Goal: Find specific page/section: Find specific page/section

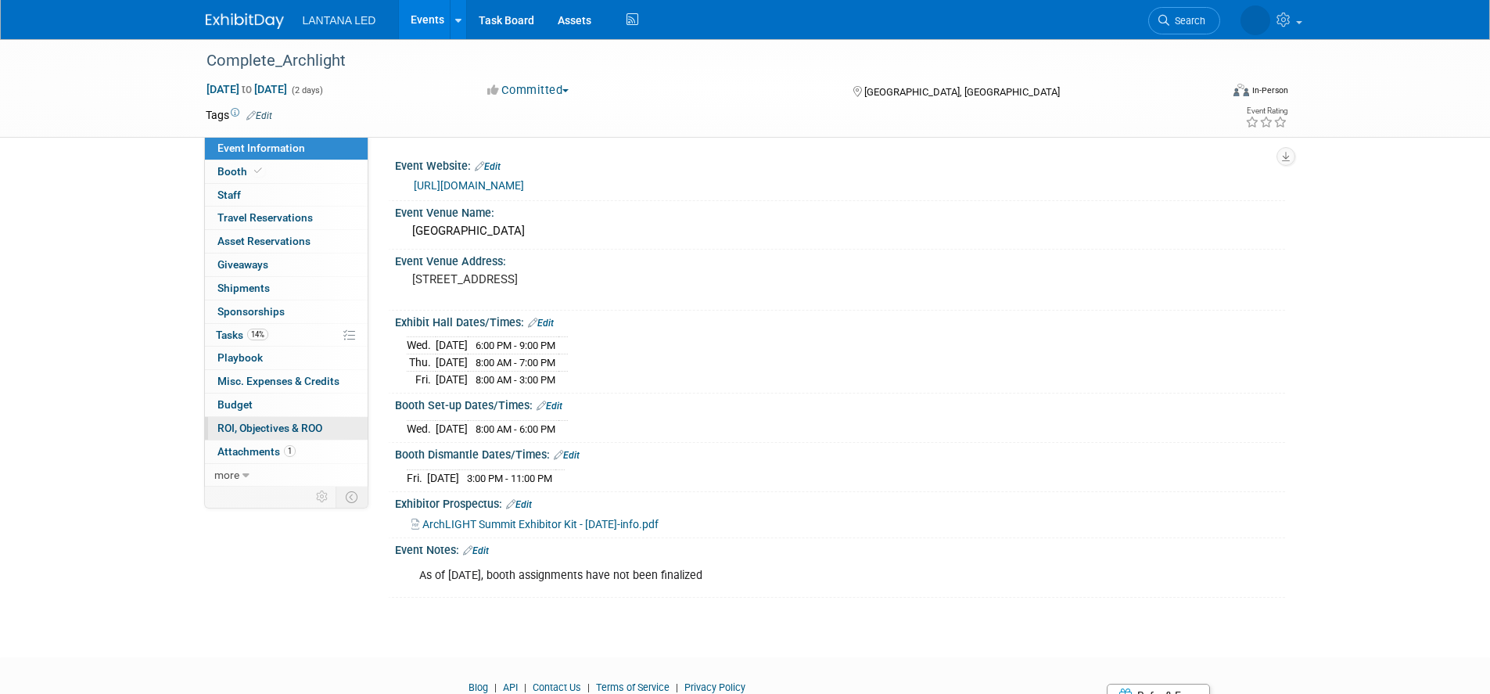
click at [265, 432] on span "ROI, Objectives & ROO 0" at bounding box center [269, 428] width 105 height 13
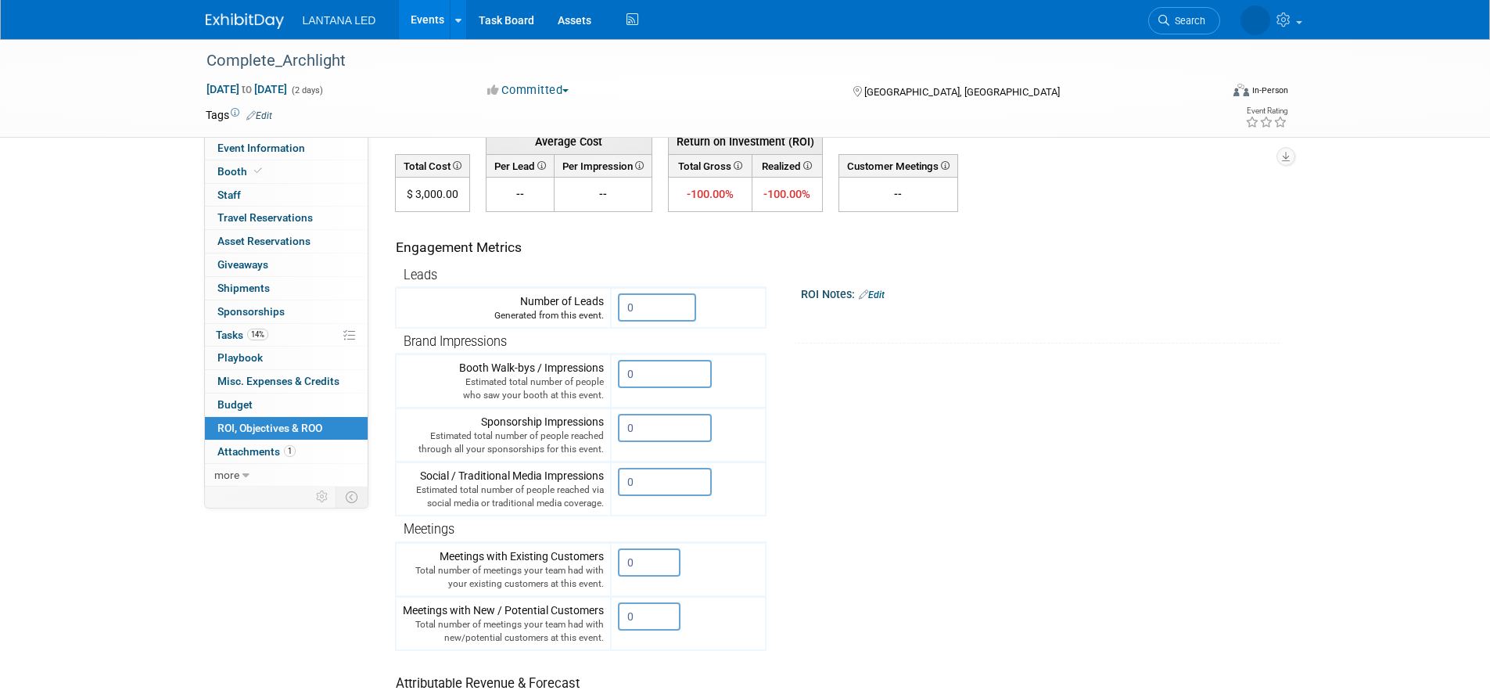
scroll to position [235, 0]
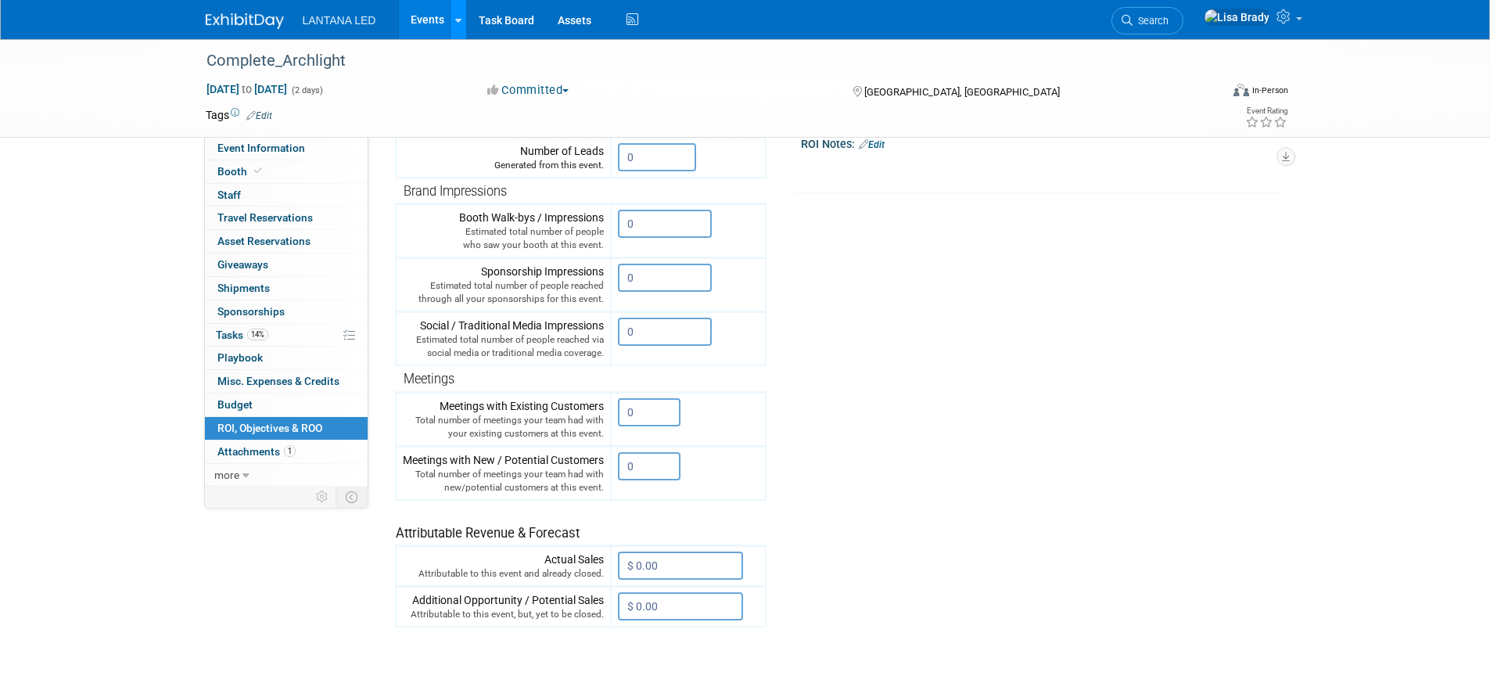
click at [459, 17] on icon at bounding box center [458, 21] width 6 height 10
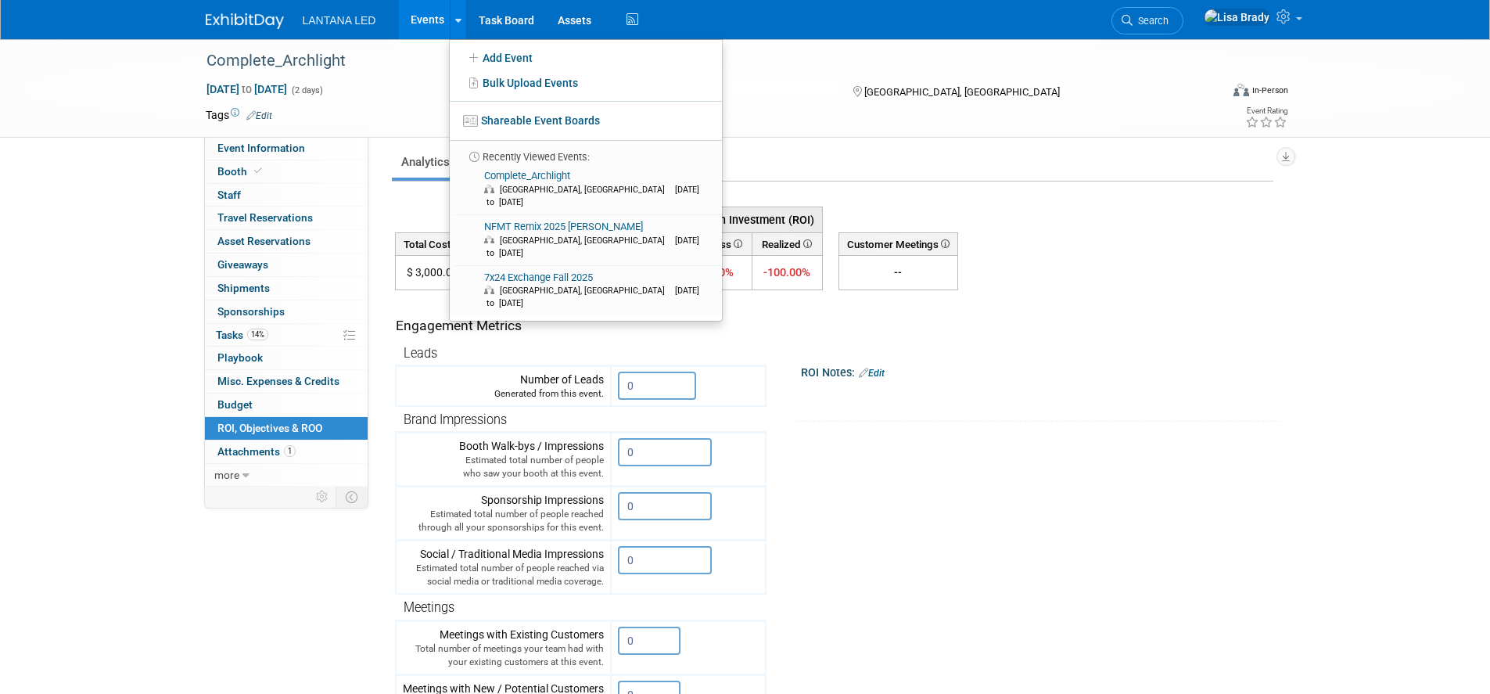
scroll to position [0, 0]
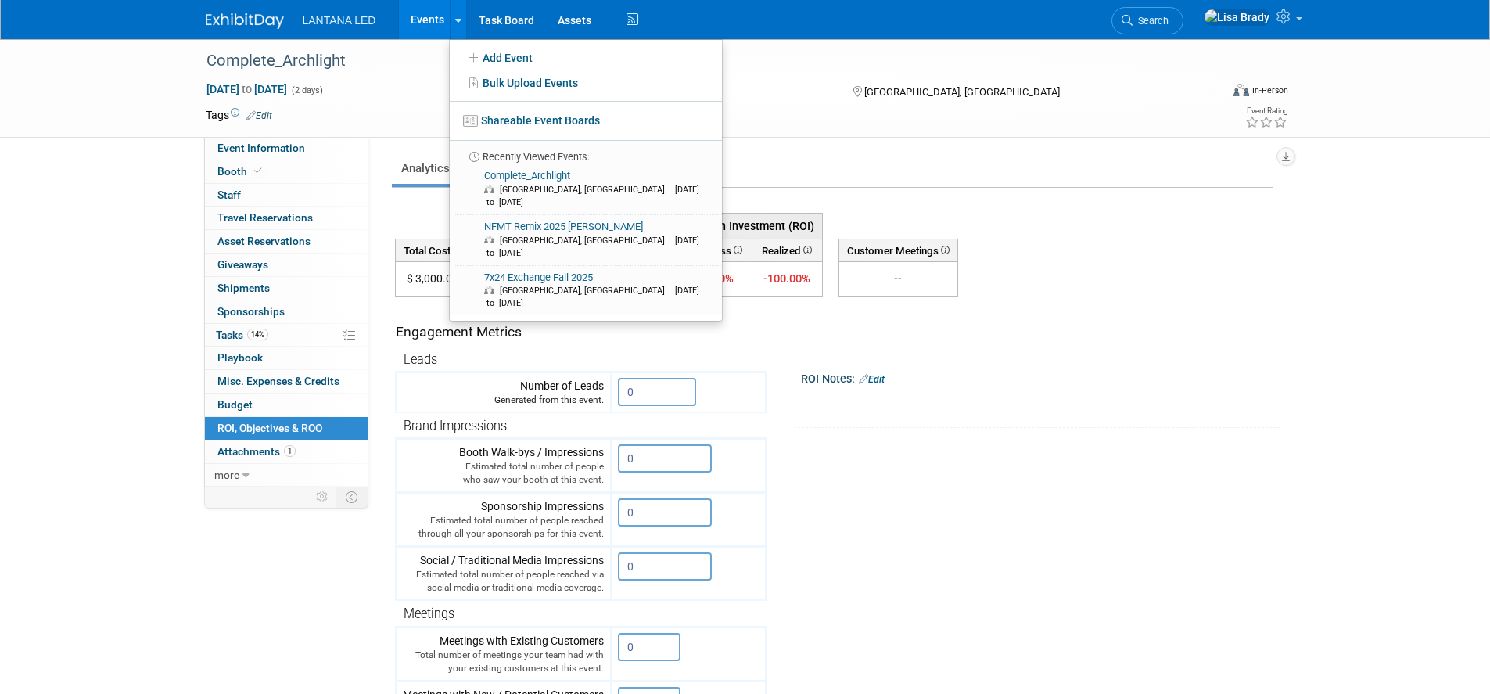
click at [662, 332] on div "Engagement Metrics" at bounding box center [578, 332] width 364 height 20
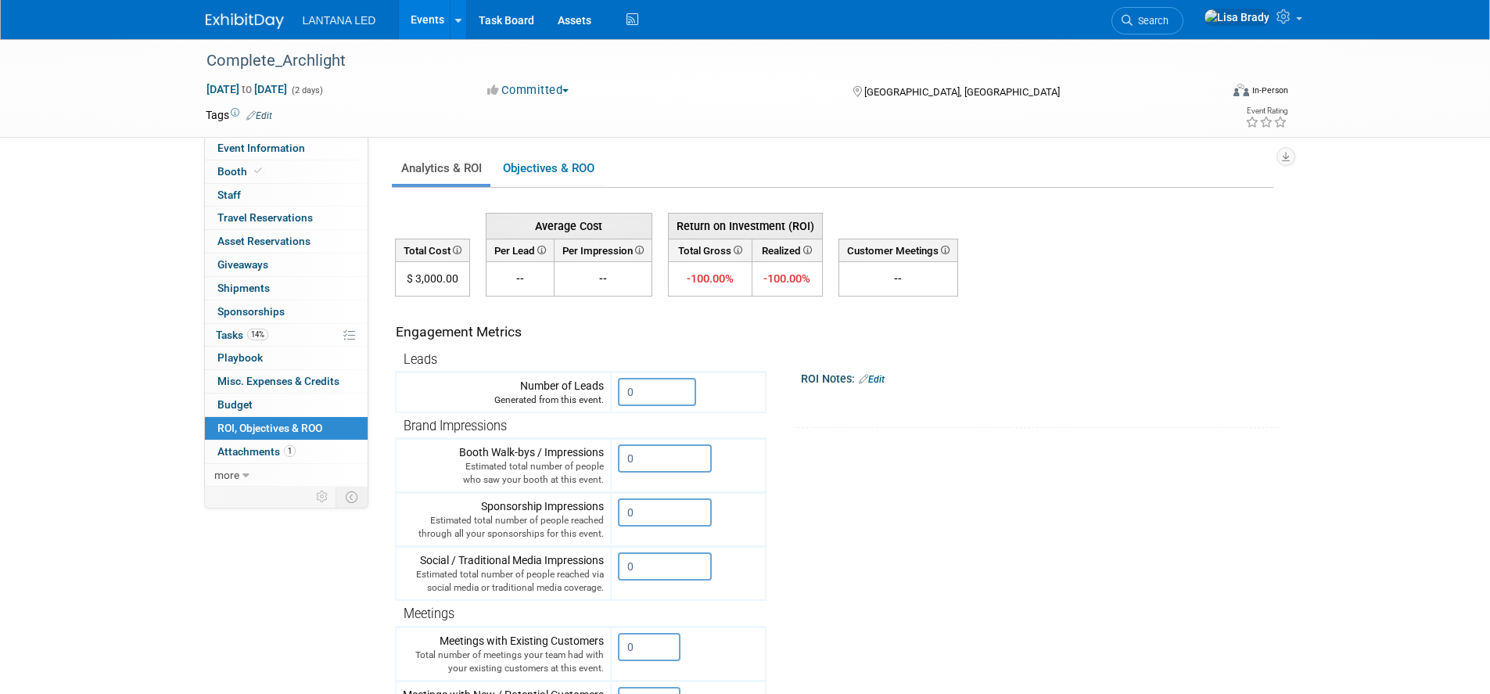
click at [240, 314] on span "Sponsorships 0" at bounding box center [250, 311] width 67 height 13
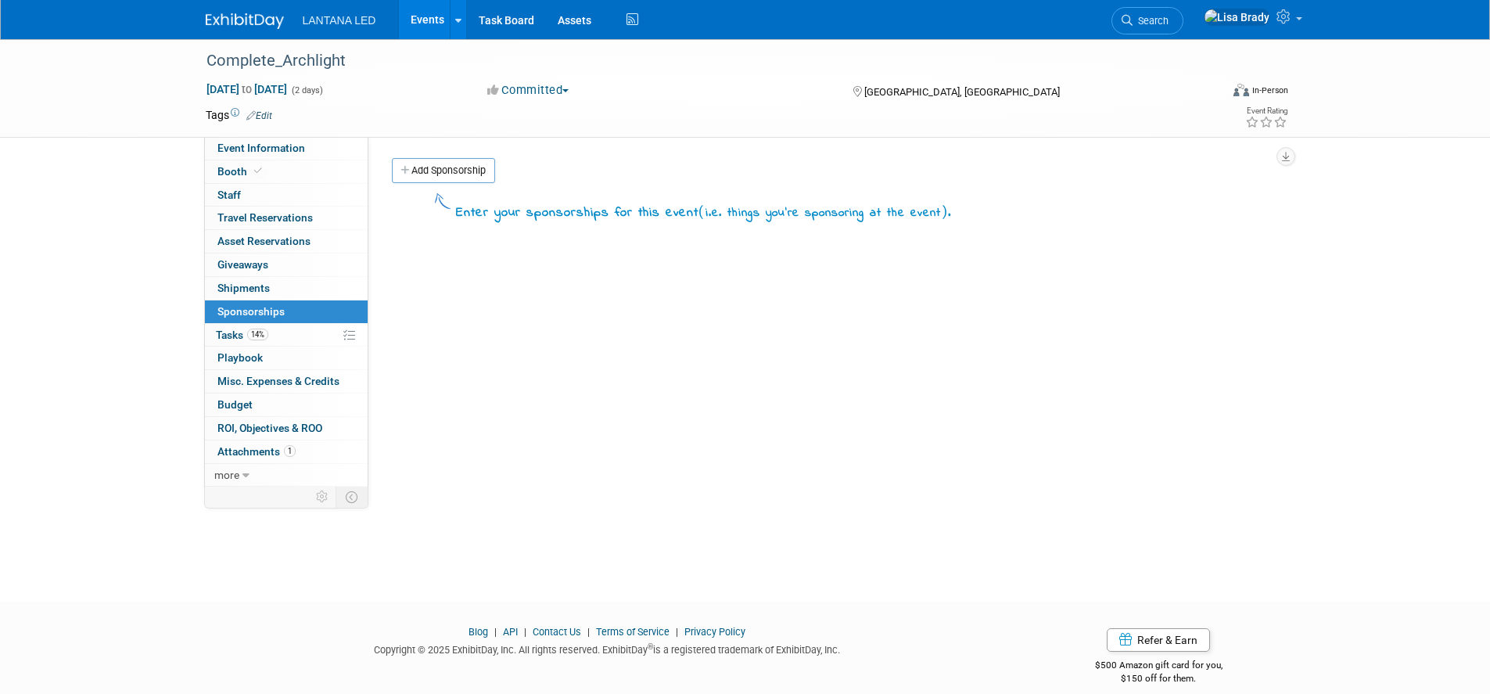
click at [429, 19] on link "Events" at bounding box center [427, 19] width 57 height 39
